Goal: Communication & Community: Answer question/provide support

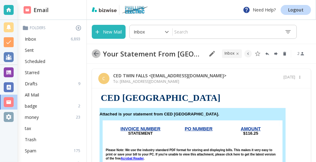
click at [94, 52] on icon "button" at bounding box center [95, 53] width 7 height 7
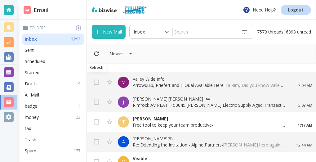
click at [95, 56] on icon "Refresh" at bounding box center [96, 53] width 7 height 7
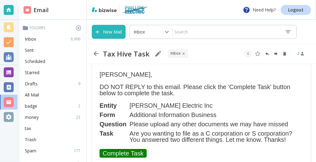
scroll to position [33, 0]
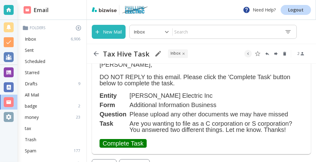
click at [127, 146] on link "Complete Task" at bounding box center [123, 143] width 47 height 9
click at [120, 31] on button "New Mail" at bounding box center [109, 32] width 34 height 14
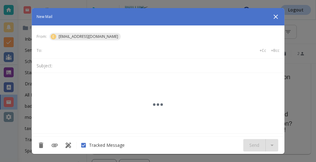
scroll to position [0, 0]
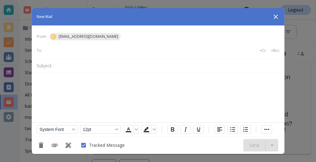
click at [67, 51] on input "text" at bounding box center [70, 50] width 50 height 9
type input "[EMAIL_ADDRESS][DOMAIN_NAME]"
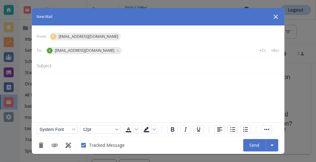
click at [78, 67] on input "text" at bounding box center [167, 65] width 225 height 9
click at [247, 70] on div "Subject:" at bounding box center [158, 65] width 253 height 14
click at [243, 69] on input "text" at bounding box center [167, 65] width 225 height 9
type input "dependents"
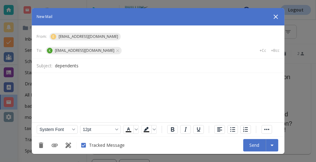
click at [241, 79] on body "Rich Text Area. Press ALT-0 for help." at bounding box center [157, 82] width 243 height 9
click at [259, 145] on button "Send" at bounding box center [254, 145] width 23 height 12
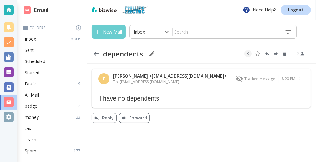
click at [102, 30] on button "New Mail" at bounding box center [109, 32] width 34 height 14
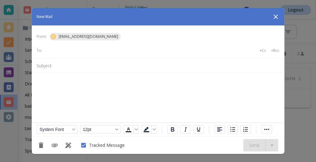
click at [88, 52] on input "text" at bounding box center [70, 50] width 50 height 9
type input "[EMAIL_ADDRESS][DOMAIN_NAME]"
click at [79, 66] on input "text" at bounding box center [167, 65] width 225 height 9
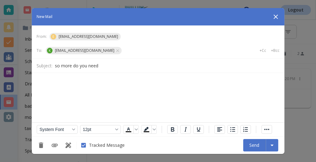
type input "so more do you need"
click at [248, 143] on button "Send" at bounding box center [254, 145] width 23 height 12
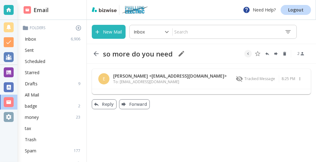
click at [103, 32] on button "New Mail" at bounding box center [109, 32] width 34 height 14
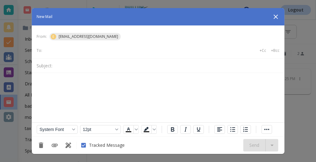
click at [74, 52] on input "text" at bounding box center [70, 50] width 50 height 9
type input "[EMAIL_ADDRESS][DOMAIN_NAME]"
click at [60, 68] on input "text" at bounding box center [167, 65] width 225 height 9
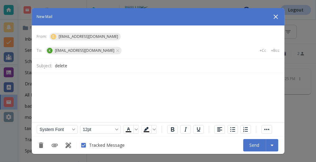
type input "delete"
click at [56, 83] on p "Rich Text Area. Press ALT-0 for help." at bounding box center [157, 83] width 243 height 7
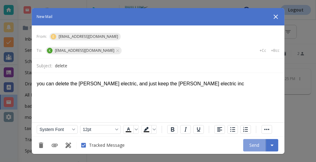
click at [254, 147] on button "Send" at bounding box center [254, 145] width 23 height 12
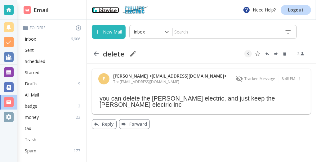
click at [100, 10] on img at bounding box center [104, 9] width 25 height 5
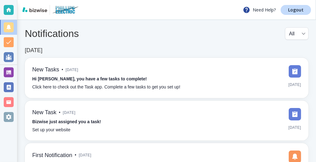
scroll to position [29, 0]
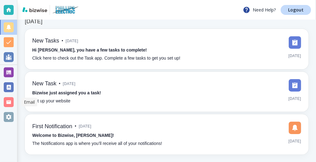
click at [7, 103] on div at bounding box center [9, 102] width 10 height 10
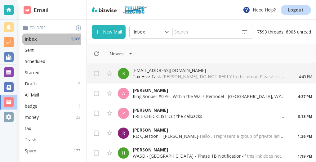
click at [49, 39] on div "Inbox 6,906" at bounding box center [53, 39] width 62 height 11
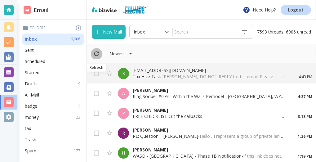
click at [96, 53] on icon "Refresh" at bounding box center [96, 53] width 7 height 7
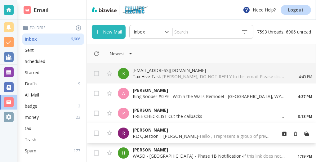
click at [134, 129] on p "[PERSON_NAME]" at bounding box center [202, 130] width 139 height 6
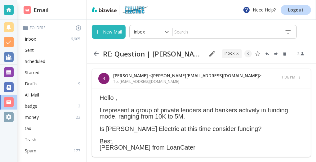
click at [94, 54] on icon "button" at bounding box center [96, 53] width 5 height 5
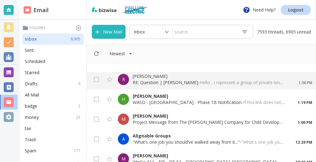
scroll to position [67, 0]
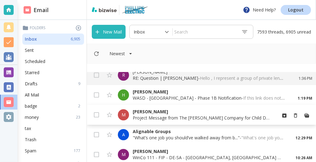
click at [140, 114] on p "[PERSON_NAME]" at bounding box center [202, 112] width 139 height 6
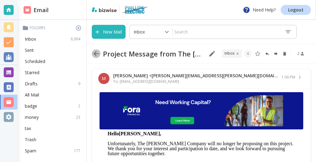
click at [97, 54] on icon "button" at bounding box center [95, 53] width 7 height 7
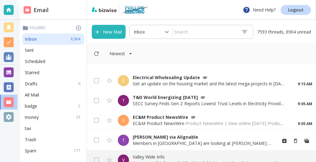
scroll to position [233, 0]
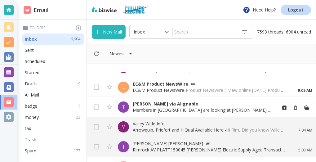
click at [158, 109] on p "Members in Wendell are looking at Phillips Electric - Eric, do people recommend…" at bounding box center [202, 110] width 139 height 6
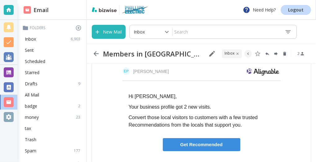
scroll to position [33, 0]
click at [181, 143] on link "Get Recommended" at bounding box center [202, 144] width 78 height 13
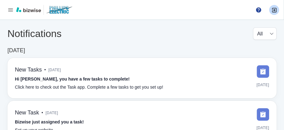
click at [9, 10] on icon "button" at bounding box center [10, 10] width 6 height 6
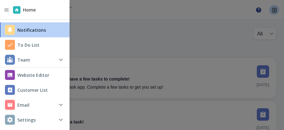
click at [21, 103] on h4 "Email" at bounding box center [23, 104] width 12 height 7
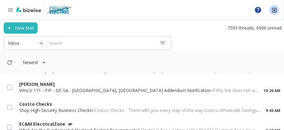
scroll to position [168, 0]
